Goal: Manage account settings

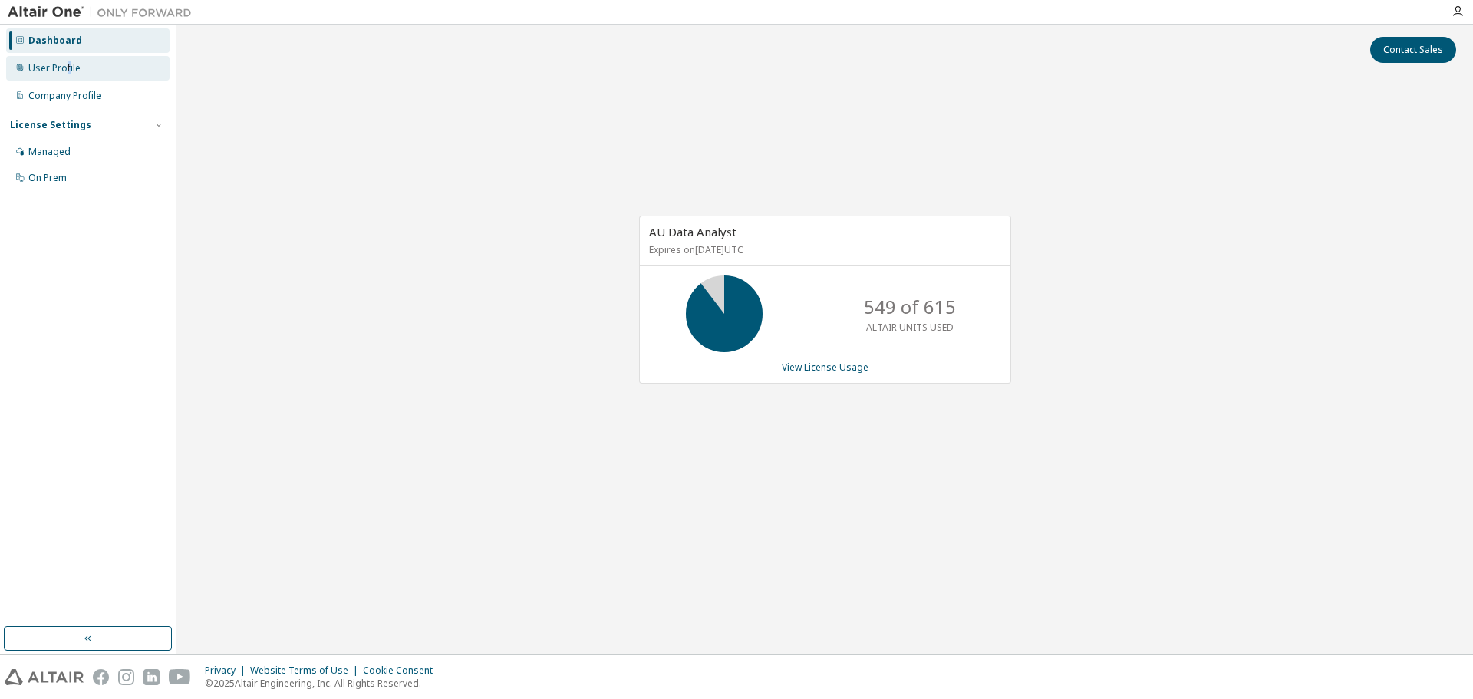
click at [70, 60] on div "User Profile" at bounding box center [87, 68] width 163 height 25
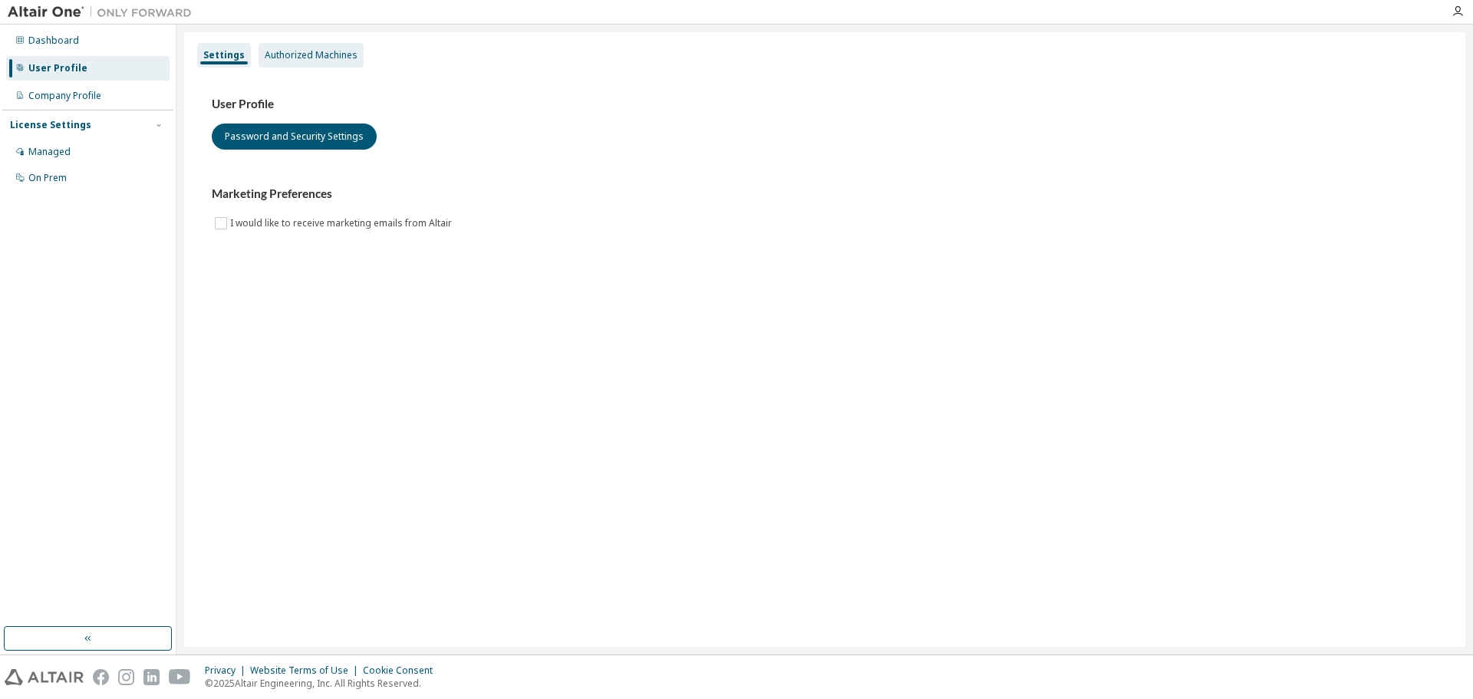
click at [325, 65] on div "Authorized Machines" at bounding box center [311, 55] width 105 height 25
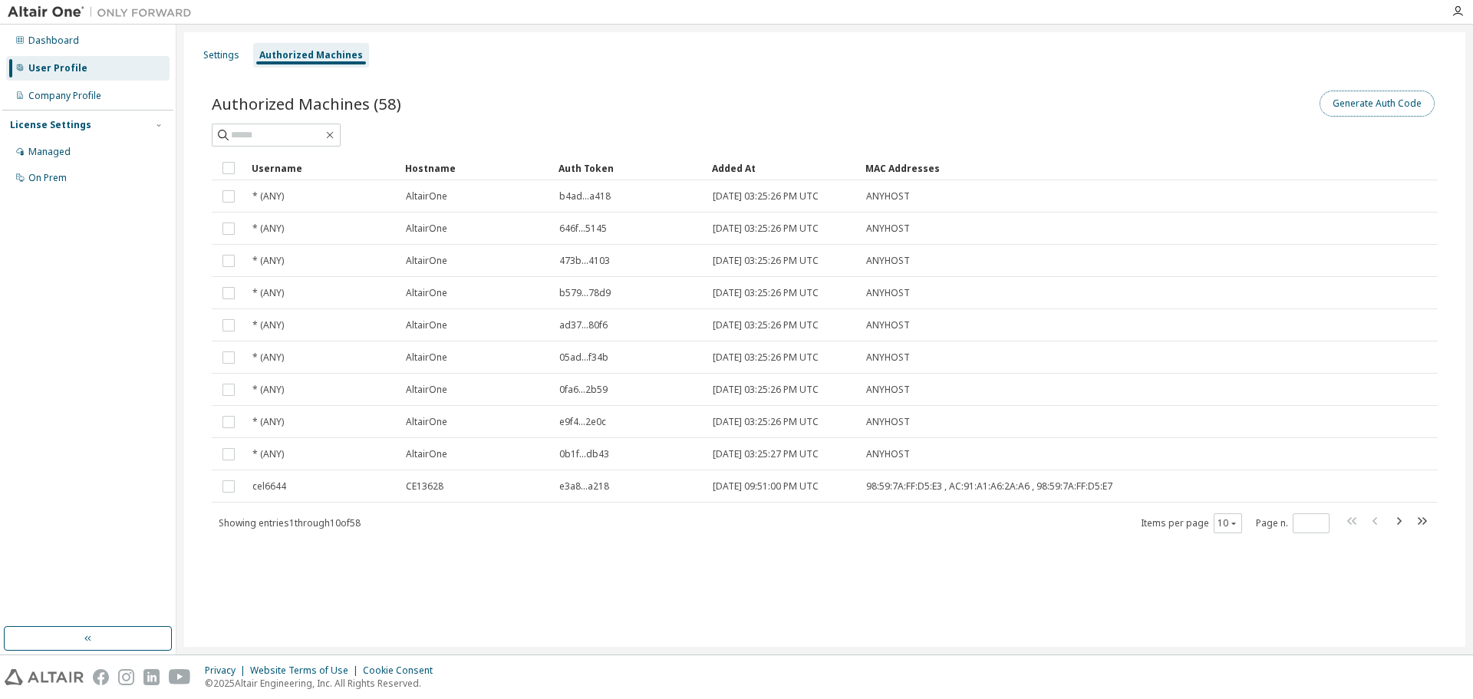
click at [1377, 105] on button "Generate Auth Code" at bounding box center [1376, 104] width 115 height 26
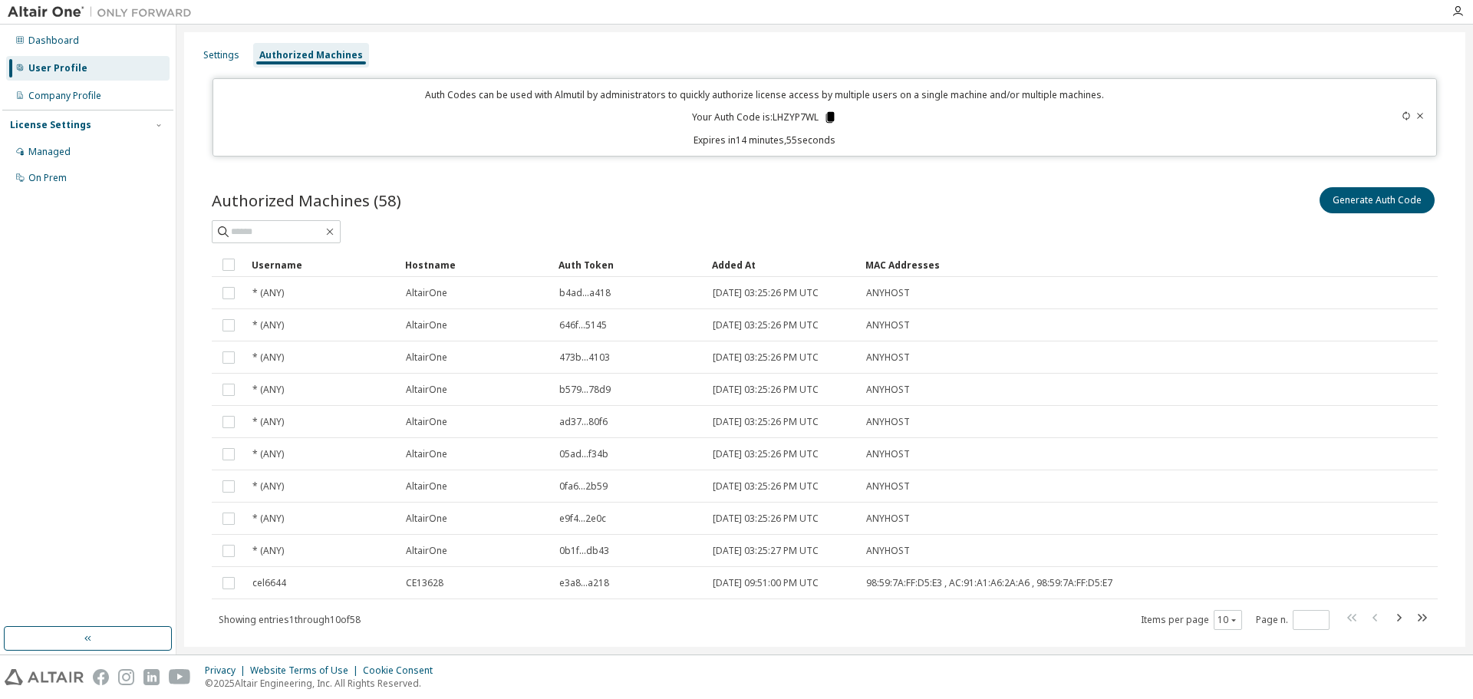
click at [825, 110] on icon at bounding box center [830, 117] width 14 height 14
